Goal: Task Accomplishment & Management: Use online tool/utility

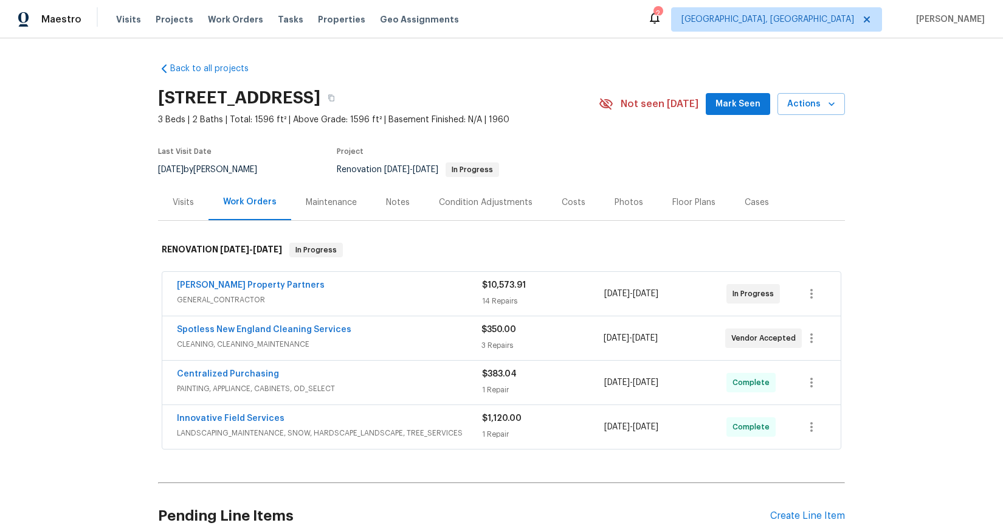
click at [443, 331] on div "Spotless New England Cleaning Services" at bounding box center [329, 330] width 305 height 15
click at [365, 338] on span "CLEANING, CLEANING_MAINTENANCE" at bounding box center [329, 344] width 305 height 12
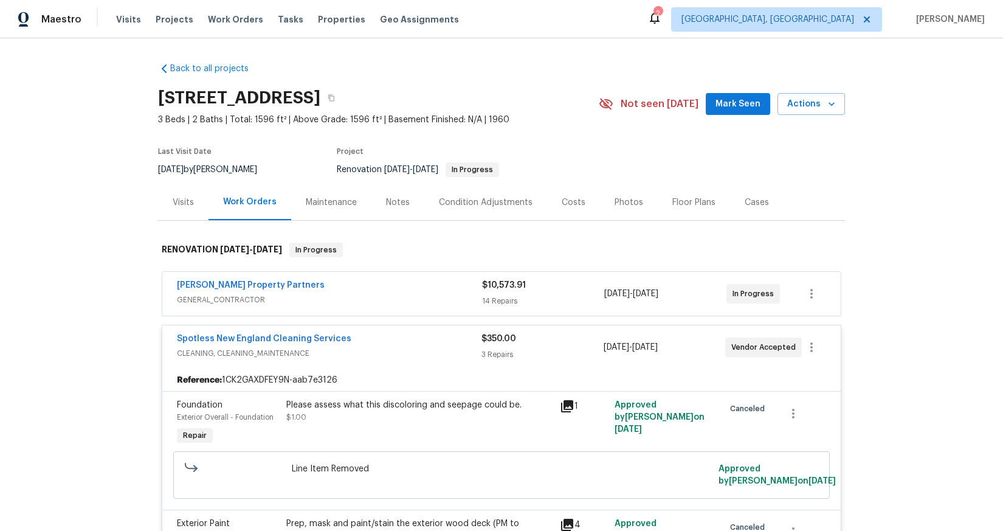
click at [382, 299] on span "GENERAL_CONTRACTOR" at bounding box center [329, 300] width 305 height 12
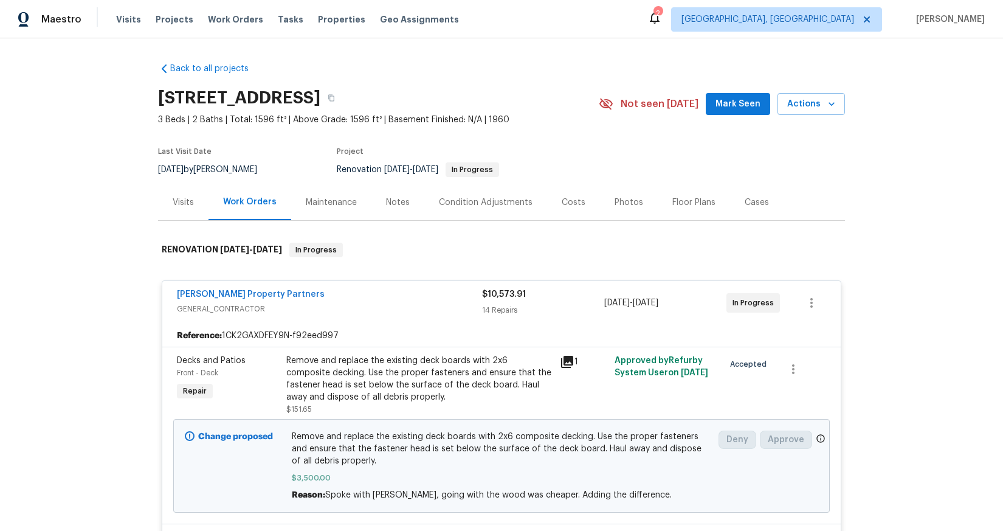
click at [396, 203] on div "Notes" at bounding box center [398, 202] width 24 height 12
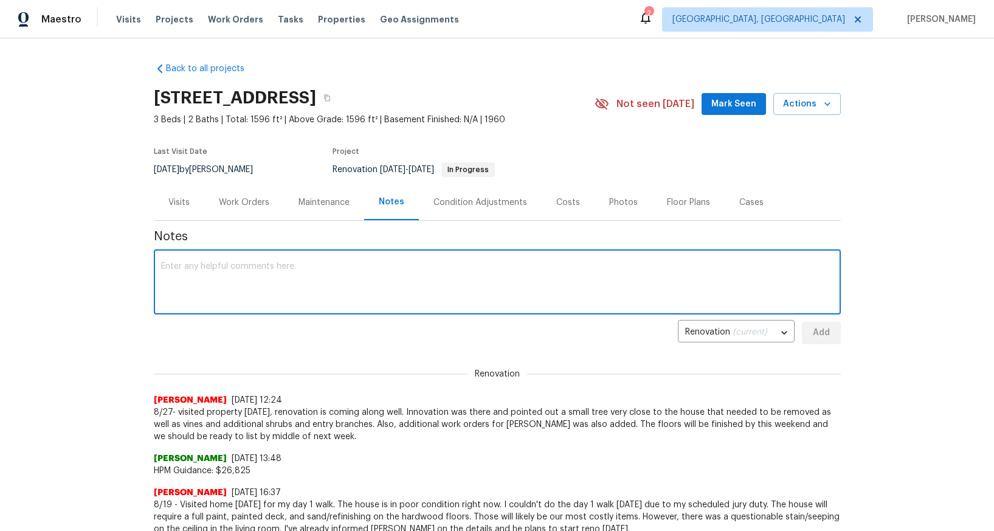
click at [358, 301] on textarea at bounding box center [497, 283] width 672 height 43
click at [345, 271] on textarea "9/3 - Visited home [DATE] for QC/[GEOGRAPHIC_DATA], unfortunatley I" at bounding box center [497, 283] width 672 height 43
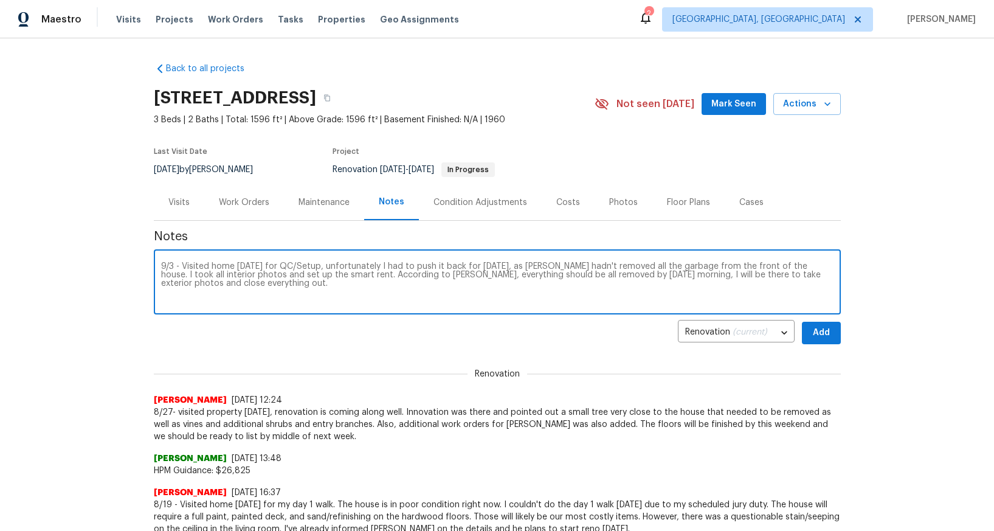
click at [169, 266] on textarea "9/3 - Visited home [DATE] for QC/Setup, unfortunately I had to push it back for…" at bounding box center [497, 283] width 672 height 43
type textarea "9/4 - Visited home [DATE] for QC/Setup, unfortunately I had to push it back for…"
click at [812, 336] on span "Add" at bounding box center [821, 332] width 19 height 15
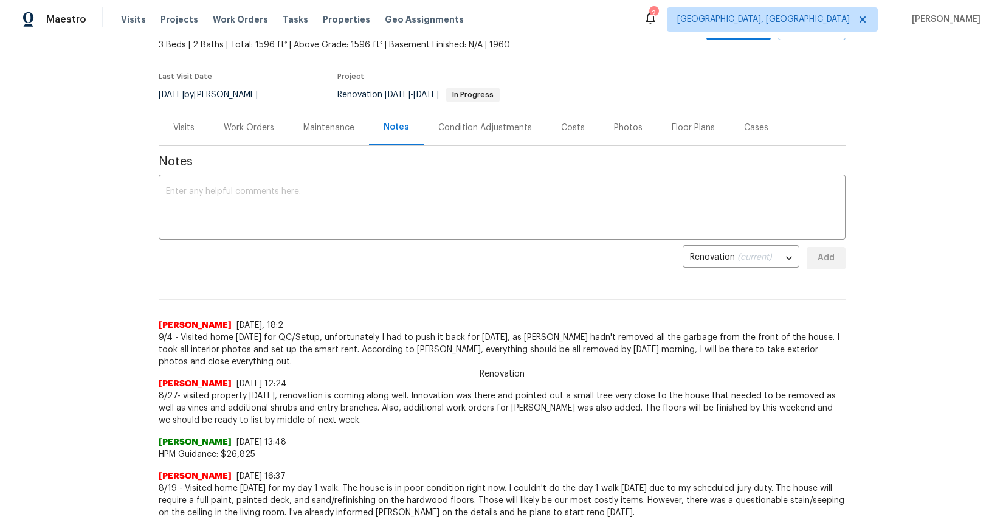
scroll to position [83, 0]
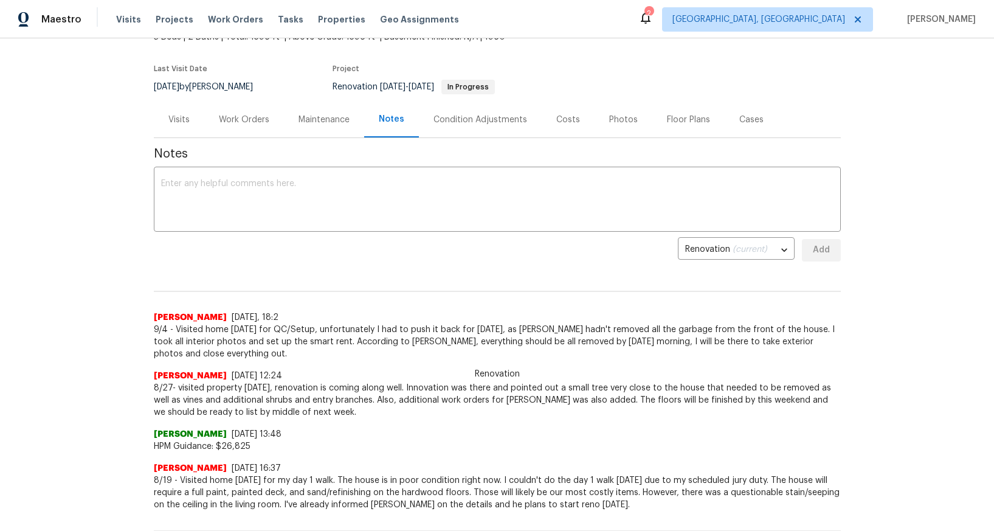
click at [179, 120] on div "Visits" at bounding box center [178, 120] width 21 height 12
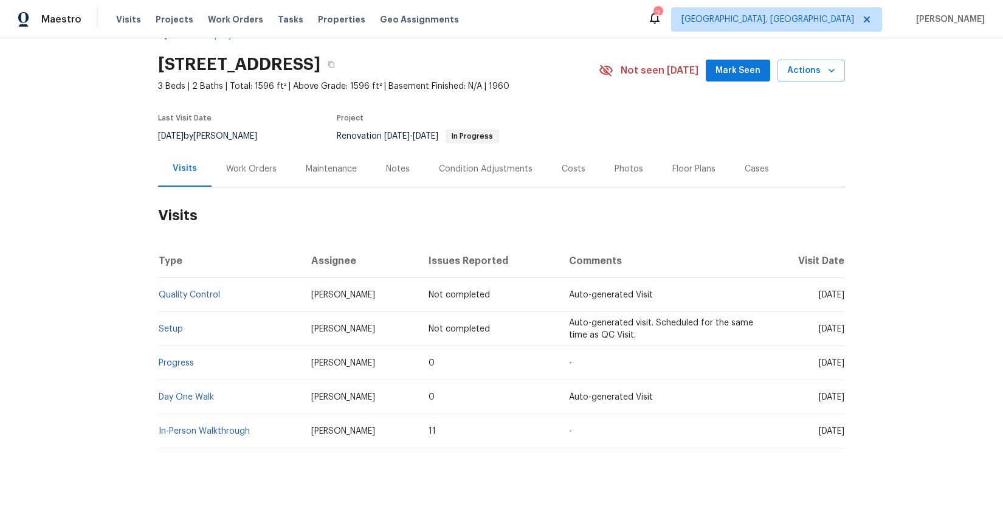
scroll to position [43, 0]
click at [237, 164] on div "Work Orders" at bounding box center [251, 169] width 50 height 12
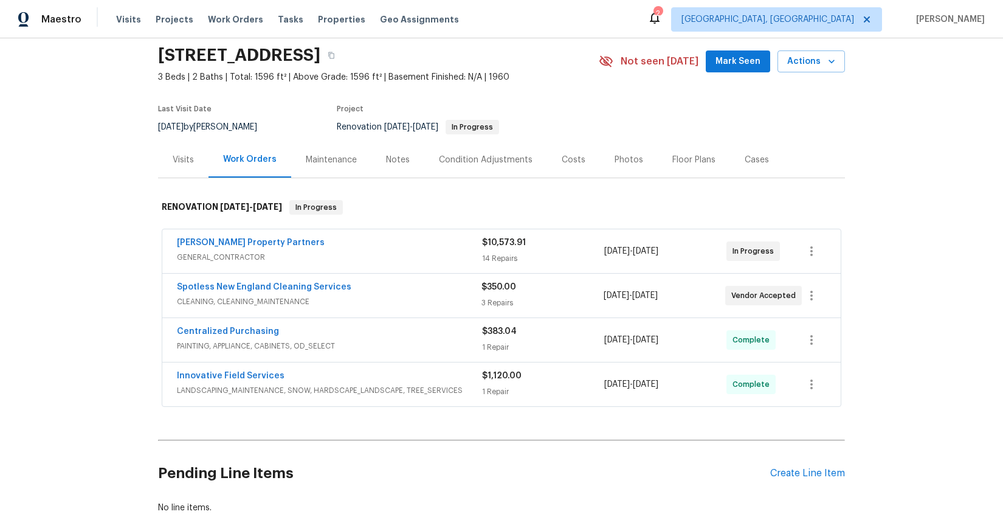
scroll to position [83, 0]
